Goal: Information Seeking & Learning: Check status

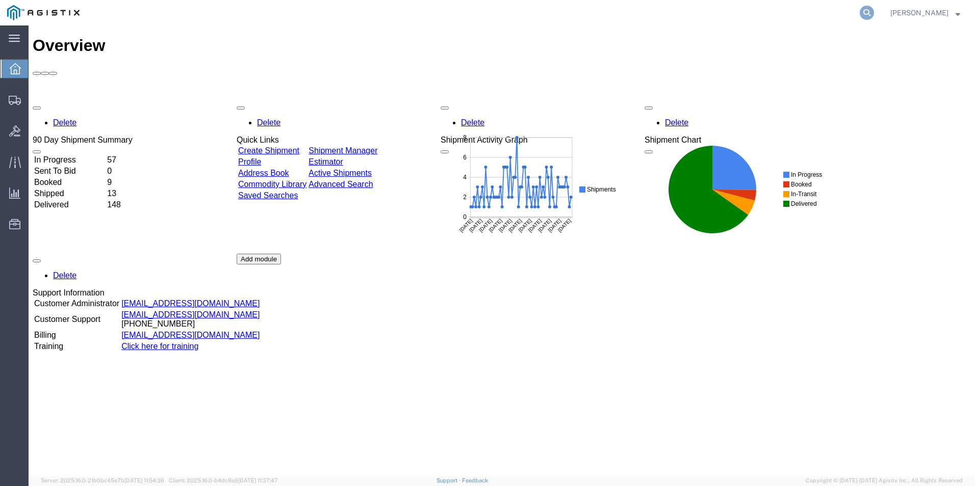
click at [874, 14] on icon at bounding box center [866, 13] width 14 height 14
click at [669, 12] on input "search" at bounding box center [705, 13] width 310 height 24
type input "pur400944"
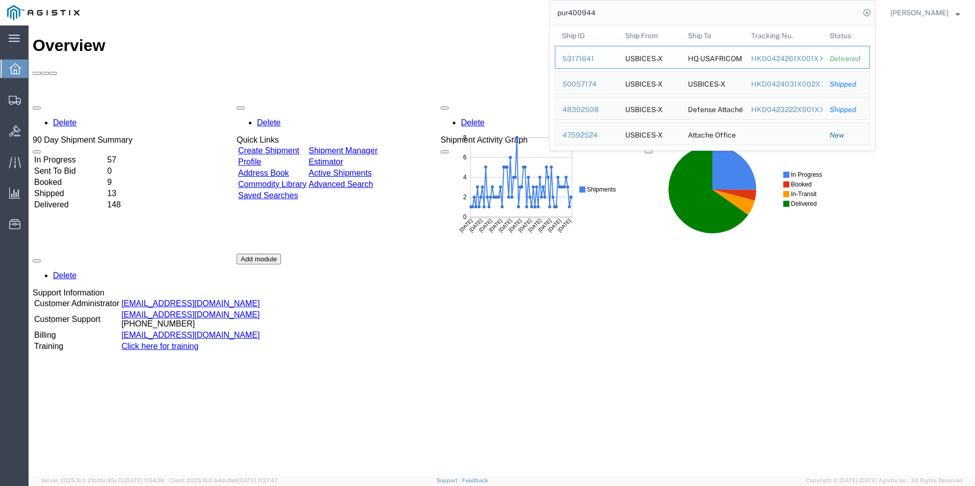
click at [587, 56] on div "53171641" at bounding box center [586, 59] width 48 height 11
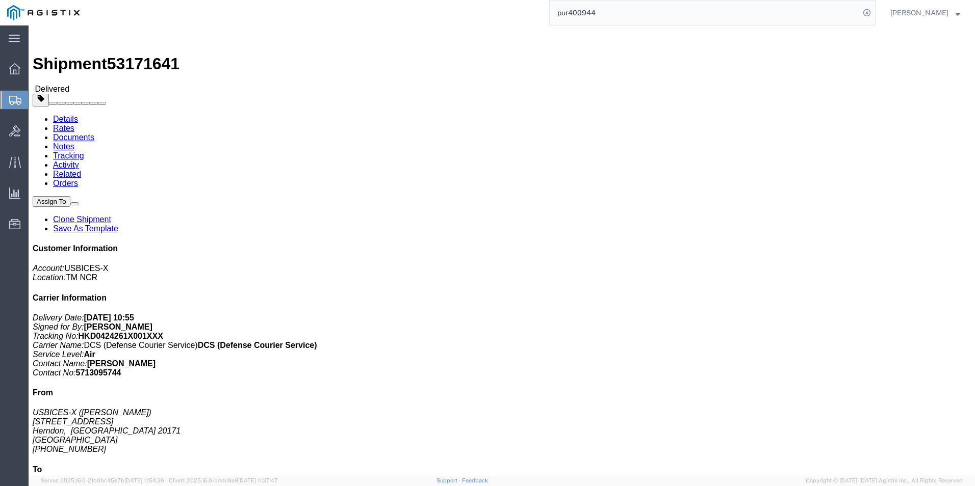
click div "TEMPEST Printer Pieces: 1.00 Each Total value: 12248.00 USD Class: 92.5 Model: …"
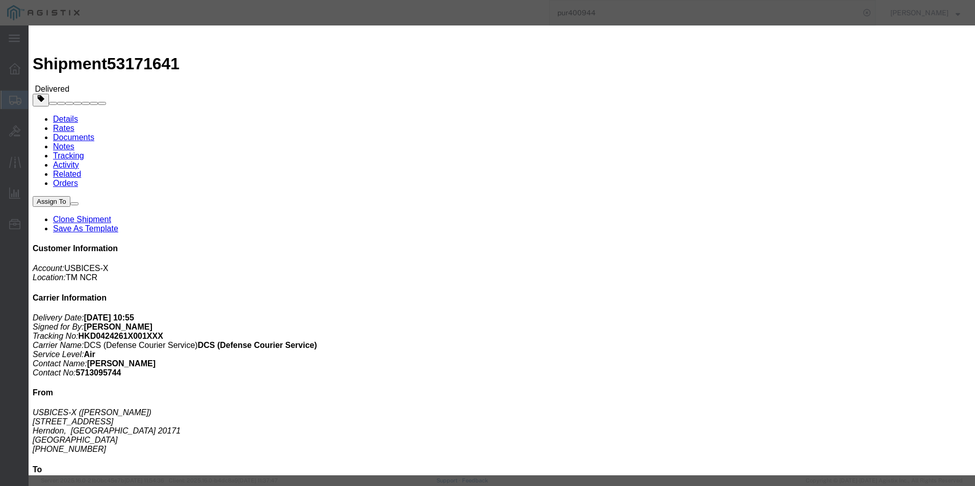
click icon "button"
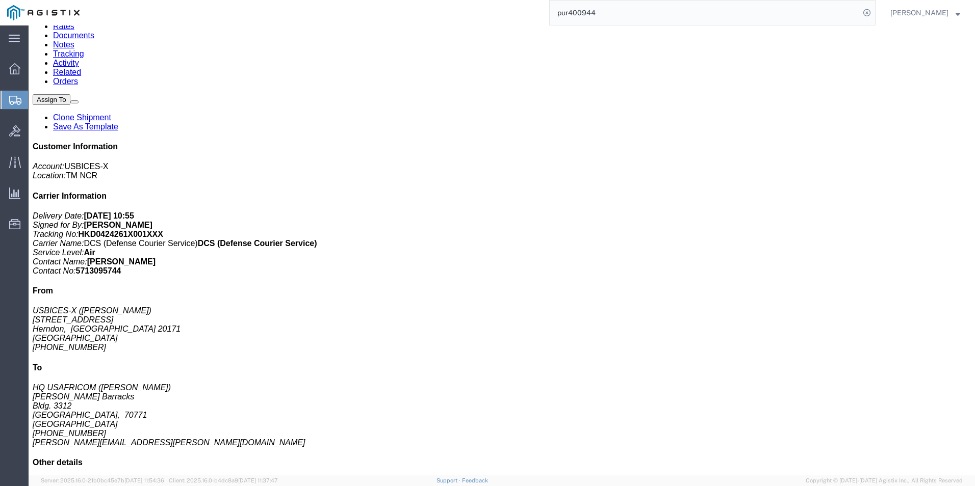
scroll to position [153, 0]
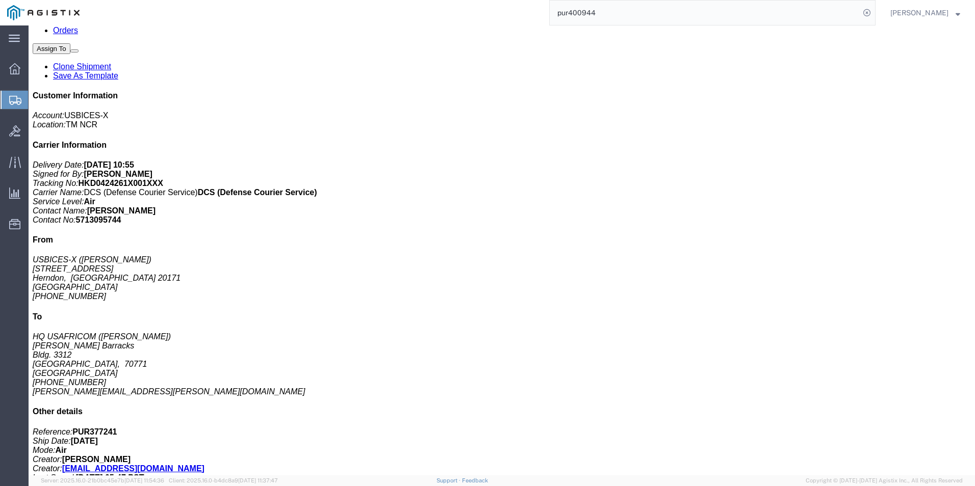
click p "Pieces: 1.00 Each"
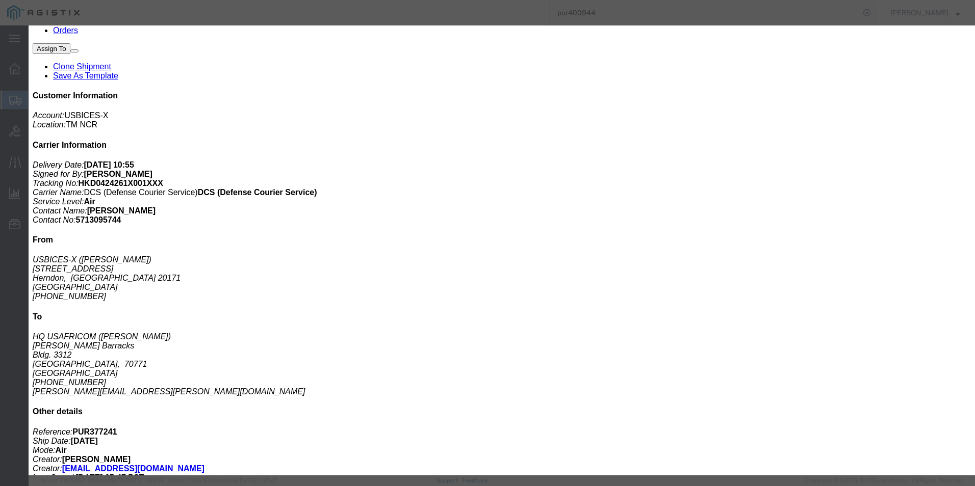
click icon "button"
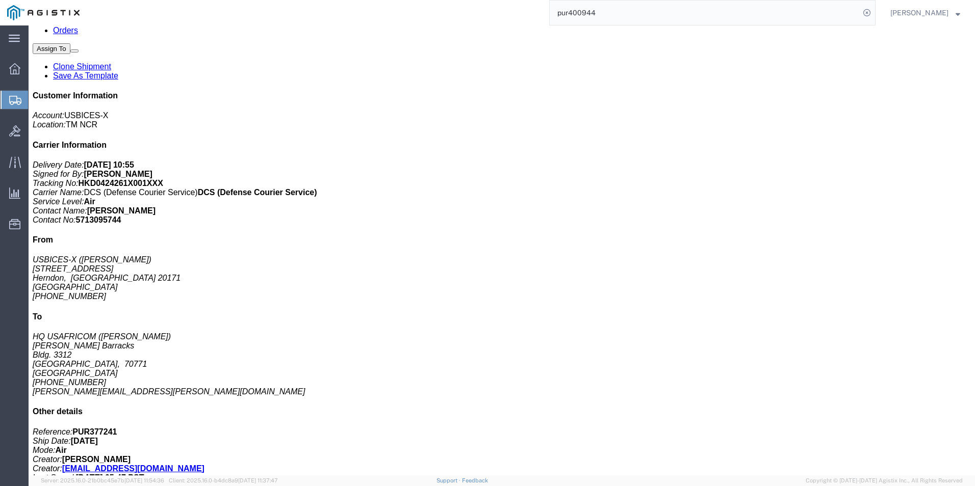
click p "Model: PL1-M577C-15L1"
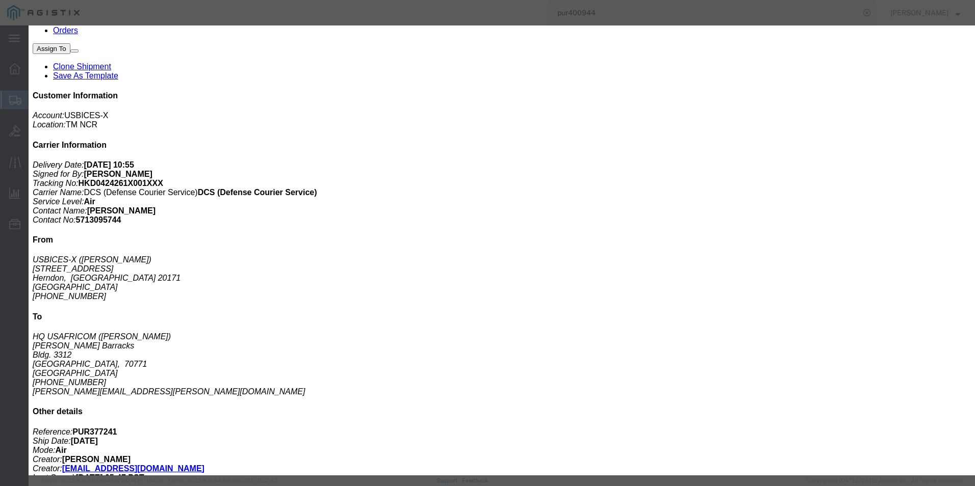
click icon "button"
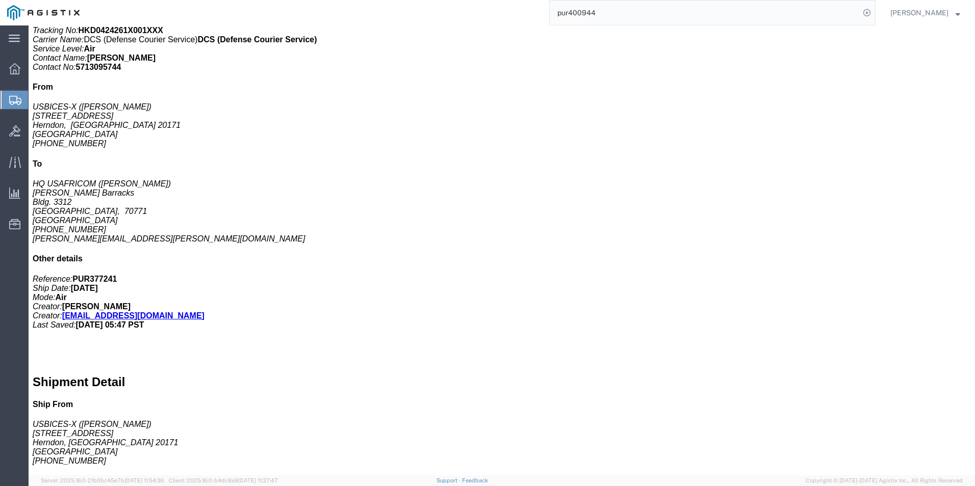
scroll to position [357, 0]
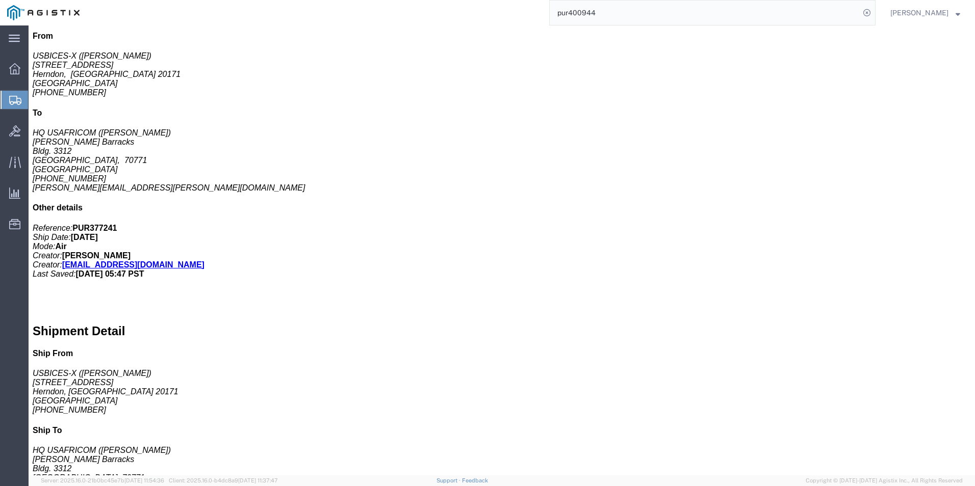
click p "Model: PL1-M577C-15L1"
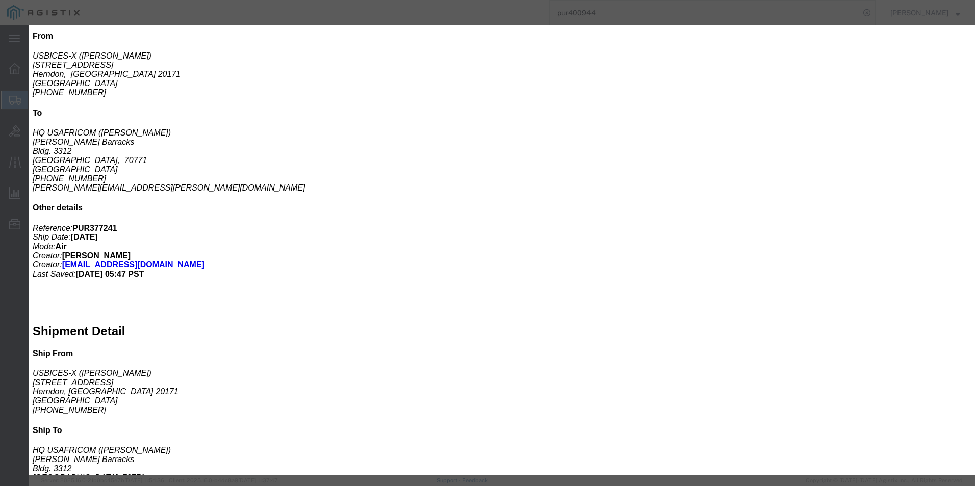
click icon "button"
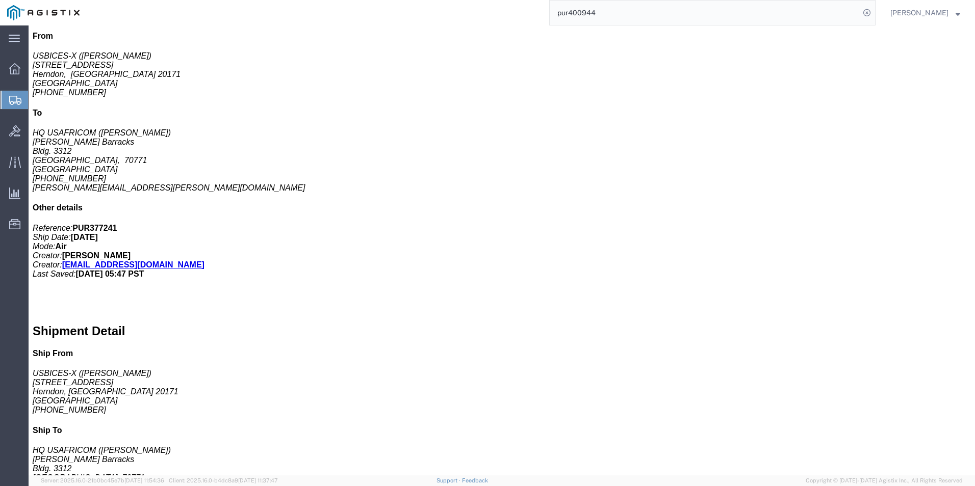
scroll to position [255, 0]
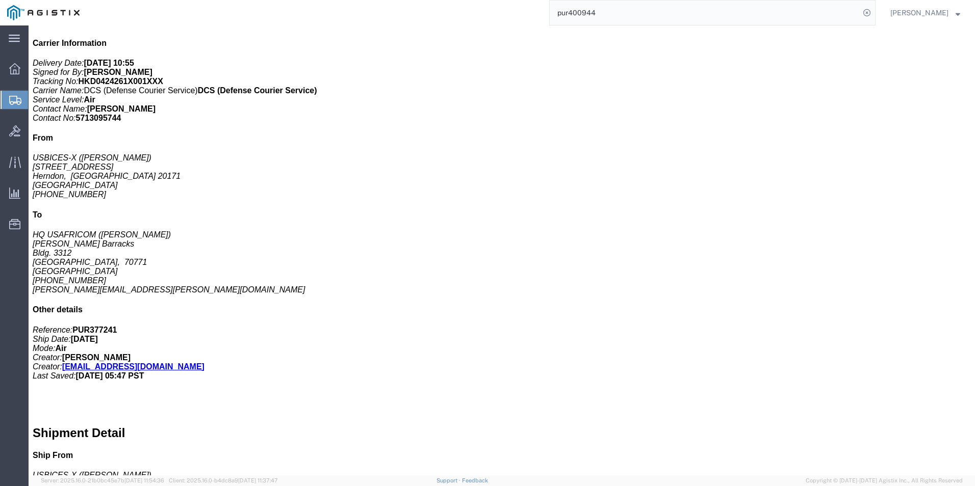
click at [655, 12] on input "pur400944" at bounding box center [705, 13] width 310 height 24
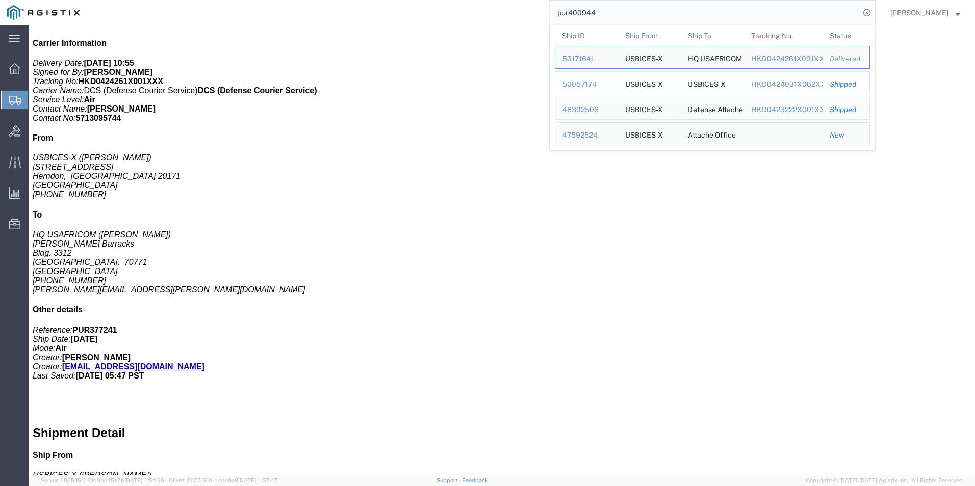
click at [605, 83] on div "50057174" at bounding box center [586, 84] width 48 height 11
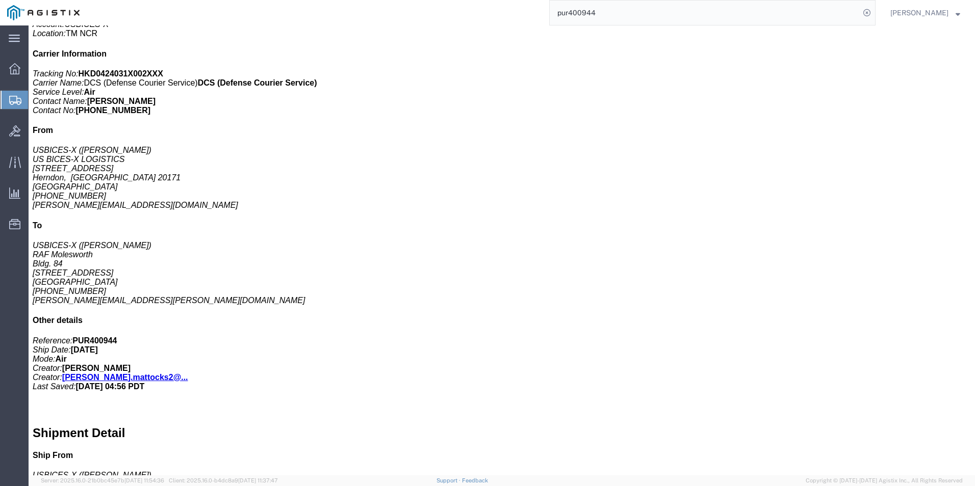
scroll to position [204, 0]
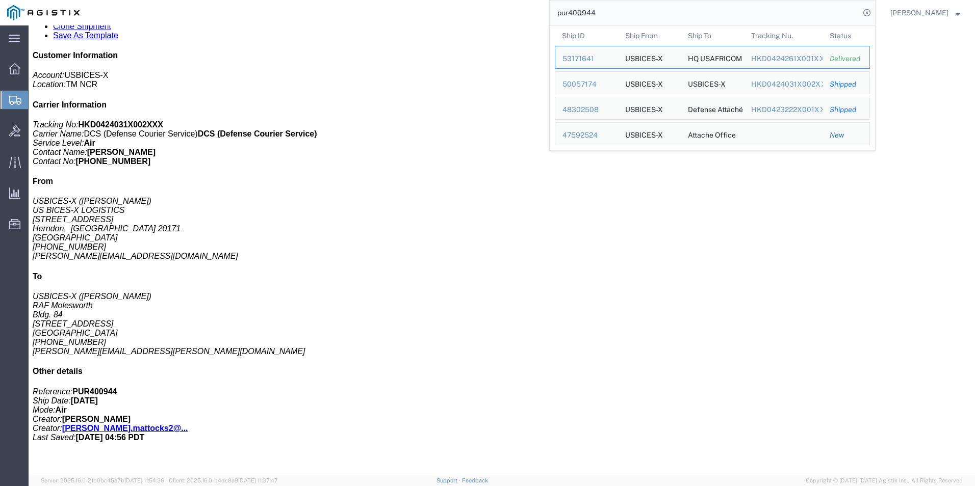
click at [706, 14] on input "pur400944" at bounding box center [705, 13] width 310 height 24
click at [611, 110] on div "48302508" at bounding box center [586, 110] width 48 height 11
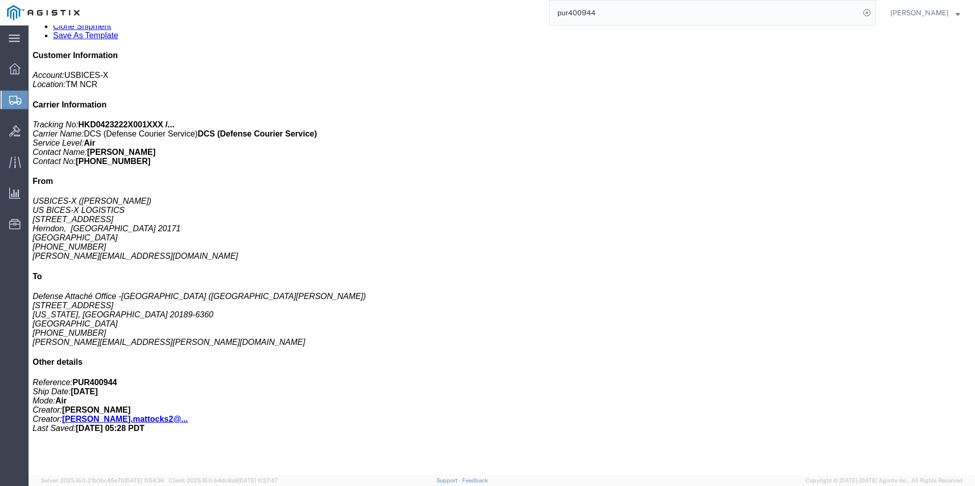
click p "Model: PL1-M577C-15L1"
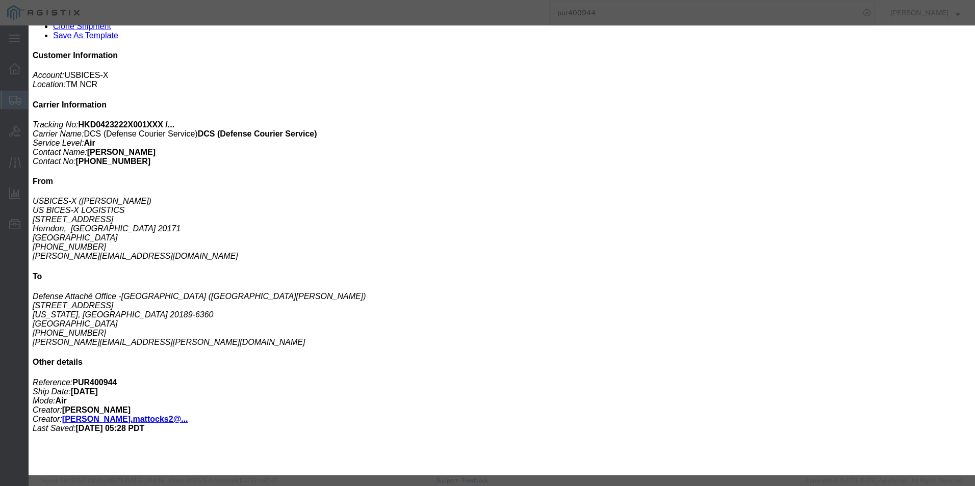
click icon "button"
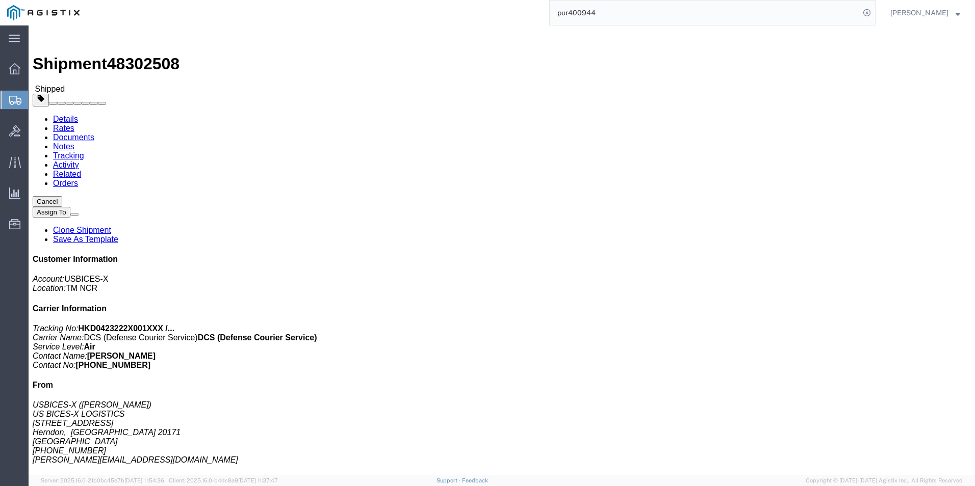
click div "Leg 1 - Air"
